Goal: Information Seeking & Learning: Learn about a topic

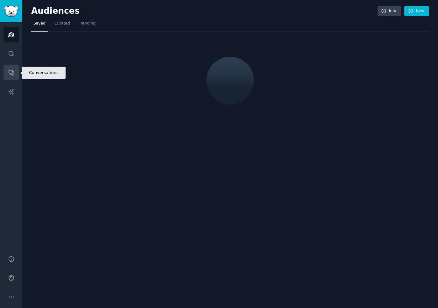
click at [11, 71] on icon "Sidebar" at bounding box center [11, 72] width 7 height 7
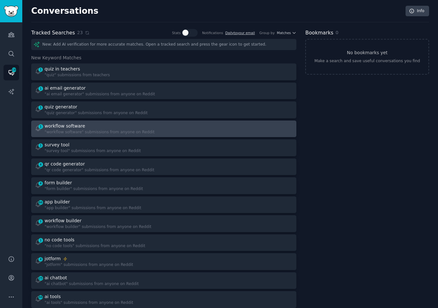
scroll to position [74, 0]
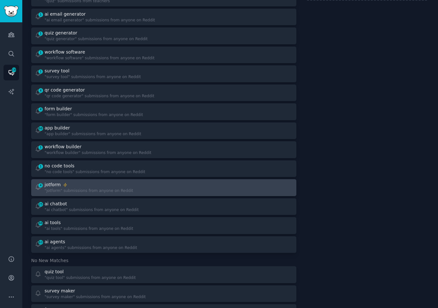
click at [119, 189] on div ""jotform" submissions from anyone on Reddit" at bounding box center [89, 191] width 89 height 6
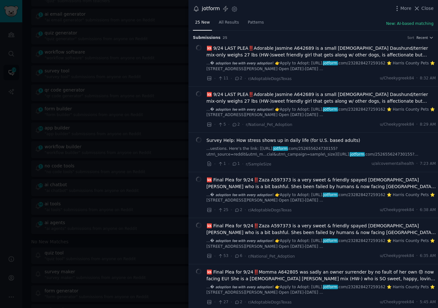
click at [288, 63] on link "...� 𝙖𝙙𝙤𝙥𝙩𝙞𝙤𝙣 𝙛𝙚𝙚 𝙬𝙞𝙩𝙝 𝙚𝙫𝙚𝙧𝙮 𝙖𝙙𝙤𝙥𝙩𝙞𝙤𝙣! 👉Apply to Adopt: [URL]. jotform .com/232…" at bounding box center [322, 66] width 230 height 11
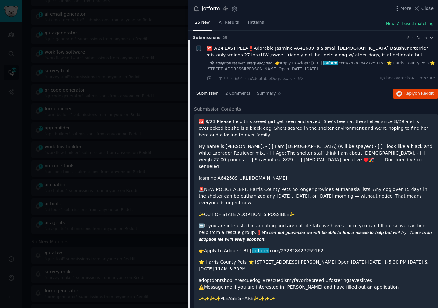
scroll to position [10, 0]
